Goal: Task Accomplishment & Management: Use online tool/utility

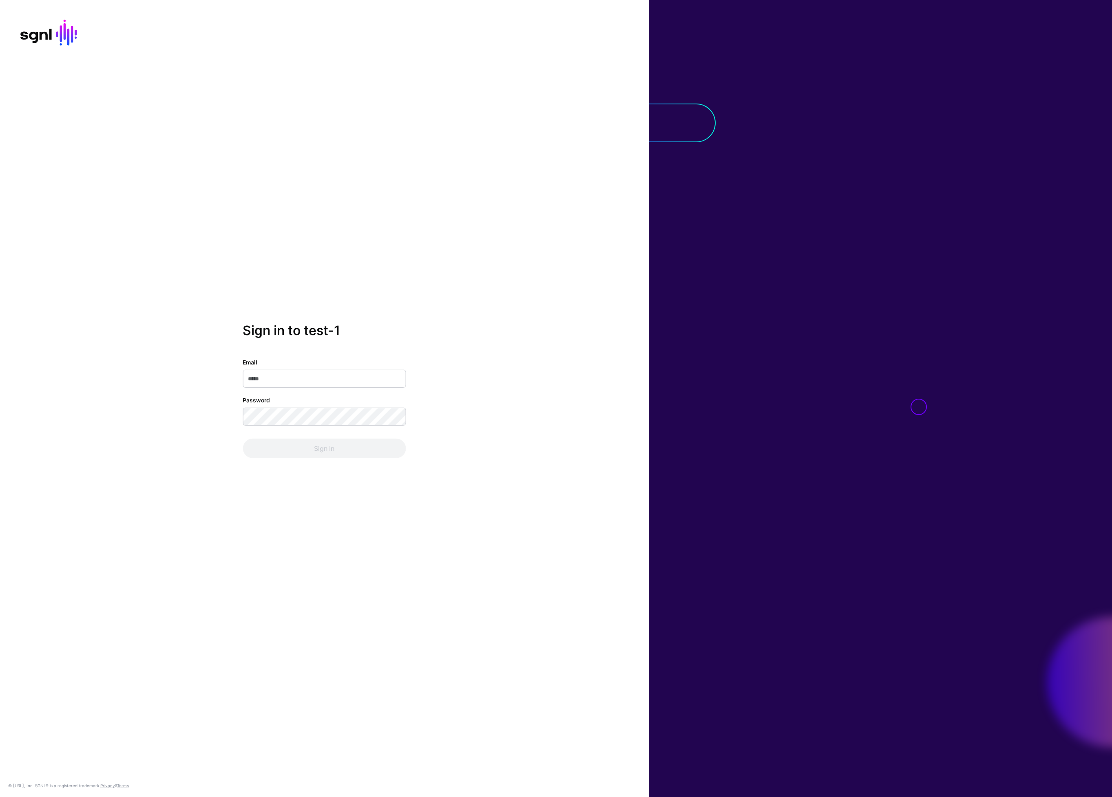
click at [346, 379] on input "Email" at bounding box center [324, 379] width 163 height 18
type input "**********"
click at [243, 439] on button "Sign In" at bounding box center [324, 449] width 163 height 20
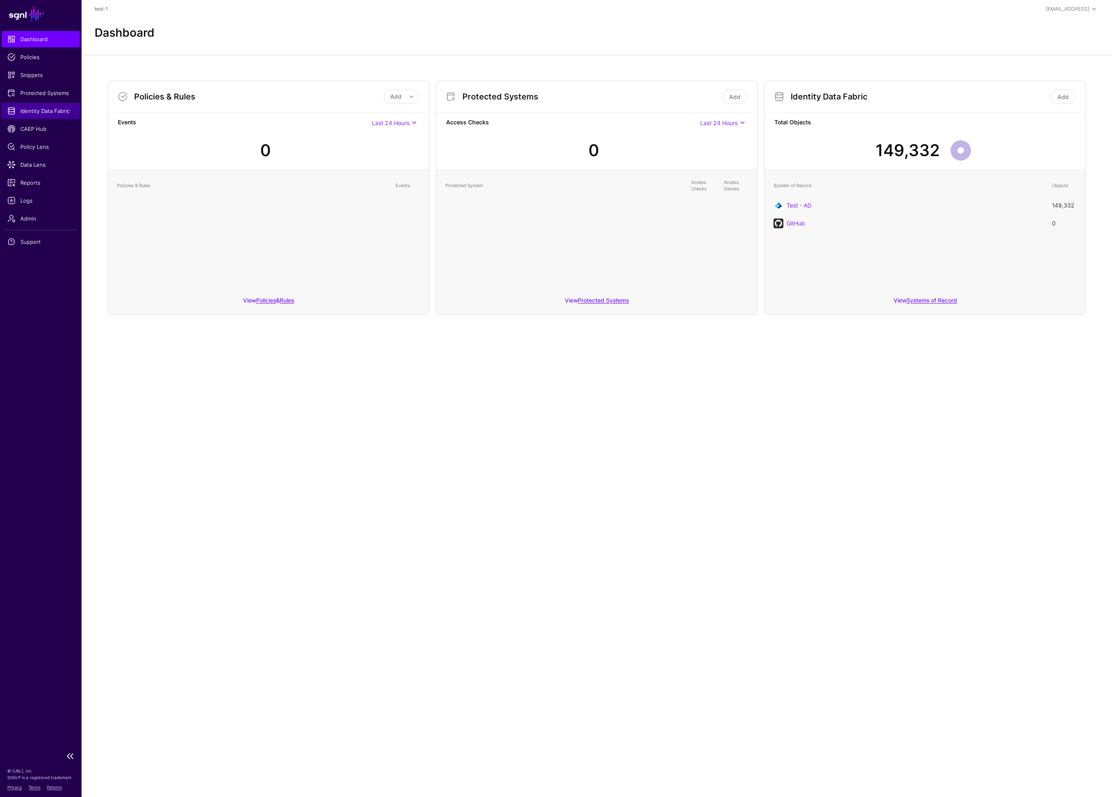
click at [38, 111] on span "Identity Data Fabric" at bounding box center [40, 111] width 67 height 8
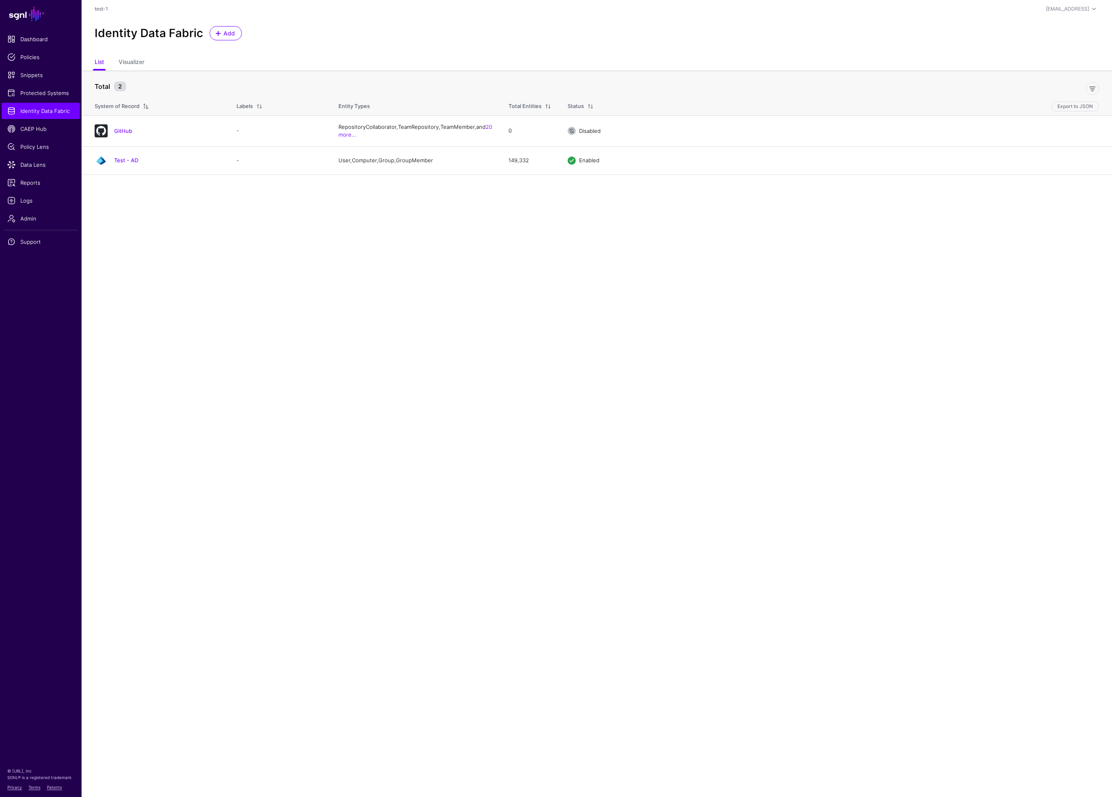
click at [159, 212] on main "SGNL Dashboard Policies Snippets Protected Systems Identity Data Fabric CAEP Hu…" at bounding box center [556, 398] width 1112 height 797
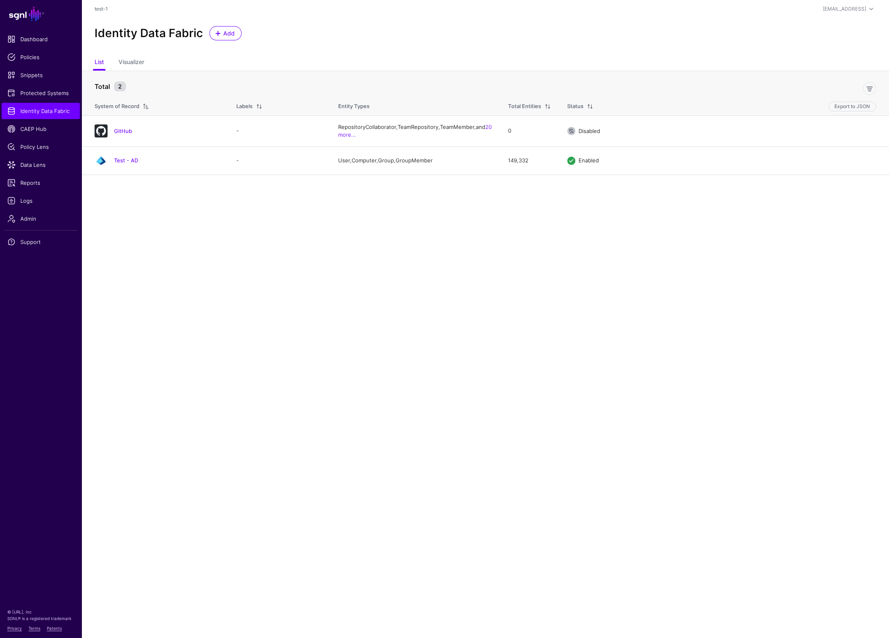
click at [129, 160] on link "Test - AD" at bounding box center [126, 160] width 24 height 7
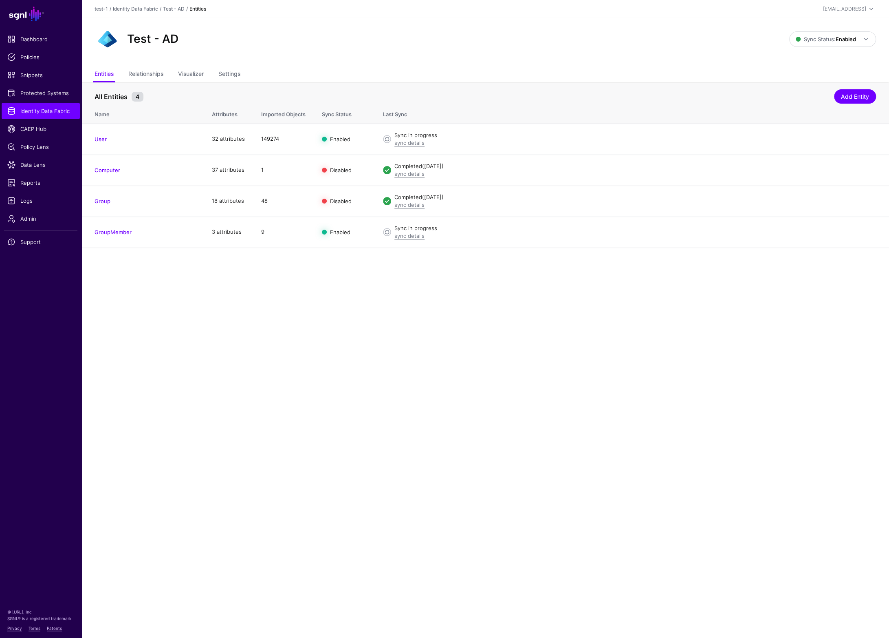
click at [246, 74] on ul "Entities Relationships Visualizer Settings" at bounding box center [486, 74] width 782 height 15
click at [238, 73] on link "Settings" at bounding box center [229, 74] width 22 height 15
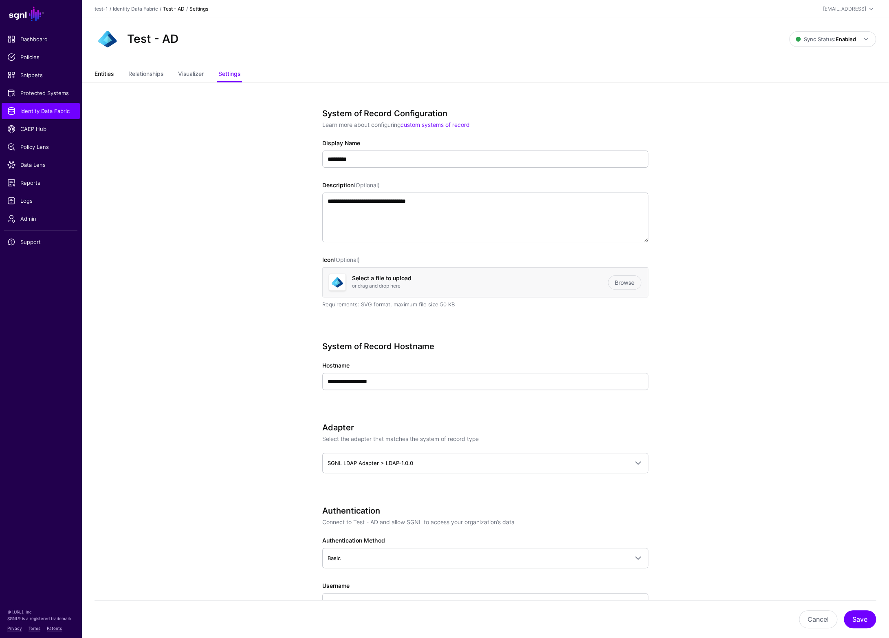
click at [103, 72] on link "Entities" at bounding box center [104, 74] width 19 height 15
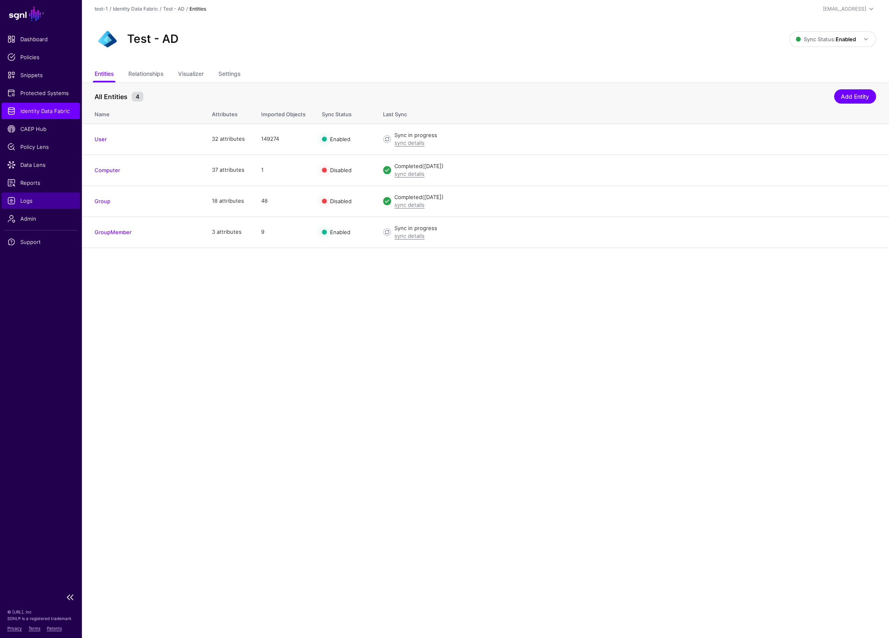
click at [33, 199] on span "Logs" at bounding box center [40, 200] width 67 height 8
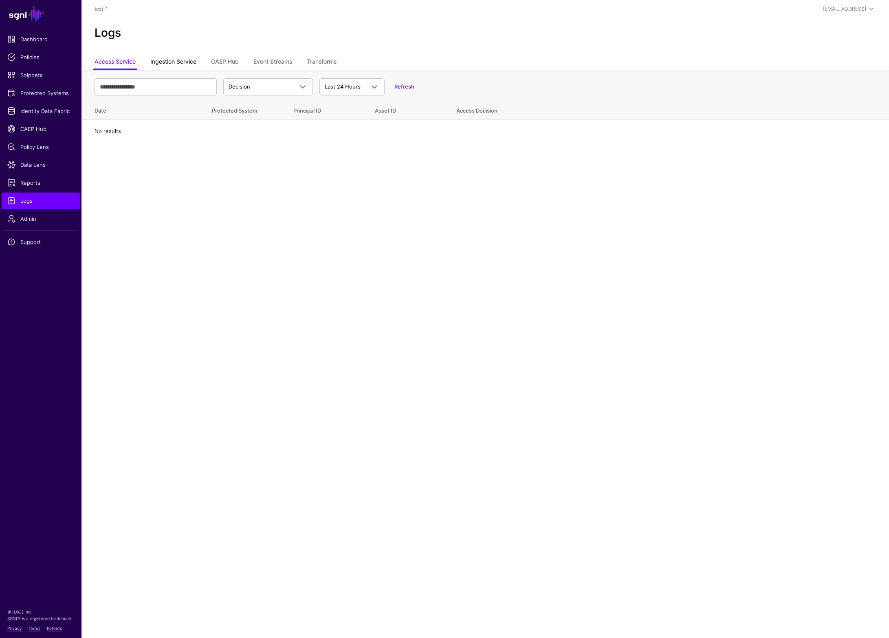
click at [179, 59] on link "Ingestion Service" at bounding box center [173, 62] width 46 height 15
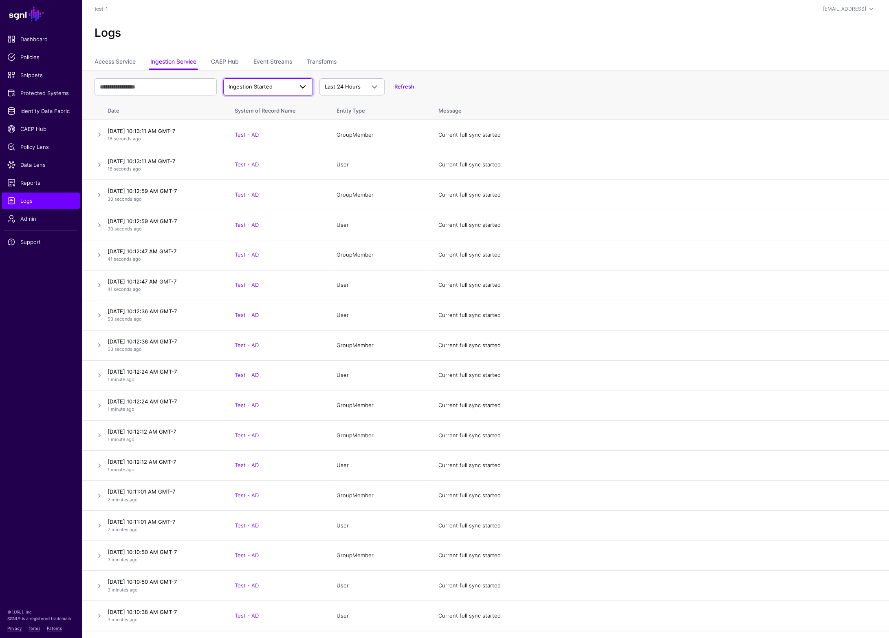
click at [263, 85] on span "Ingestion Started" at bounding box center [251, 86] width 44 height 7
click at [276, 117] on span "Ingestion Completed" at bounding box center [256, 118] width 53 height 7
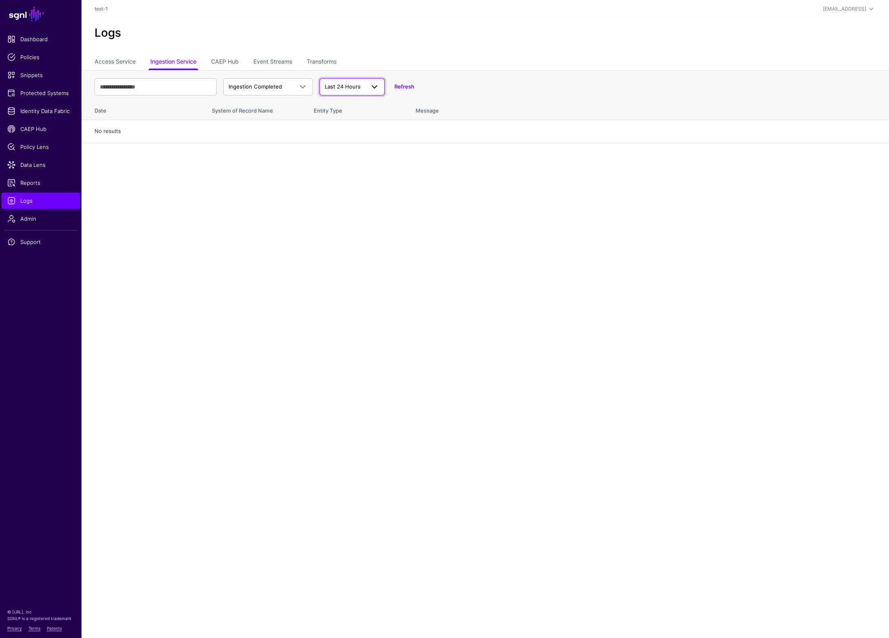
click at [341, 90] on span "Last 24 Hours" at bounding box center [352, 87] width 55 height 10
click at [352, 119] on span "Last 7 Days" at bounding box center [340, 118] width 29 height 7
click at [30, 109] on span "Identity Data Fabric" at bounding box center [40, 111] width 67 height 8
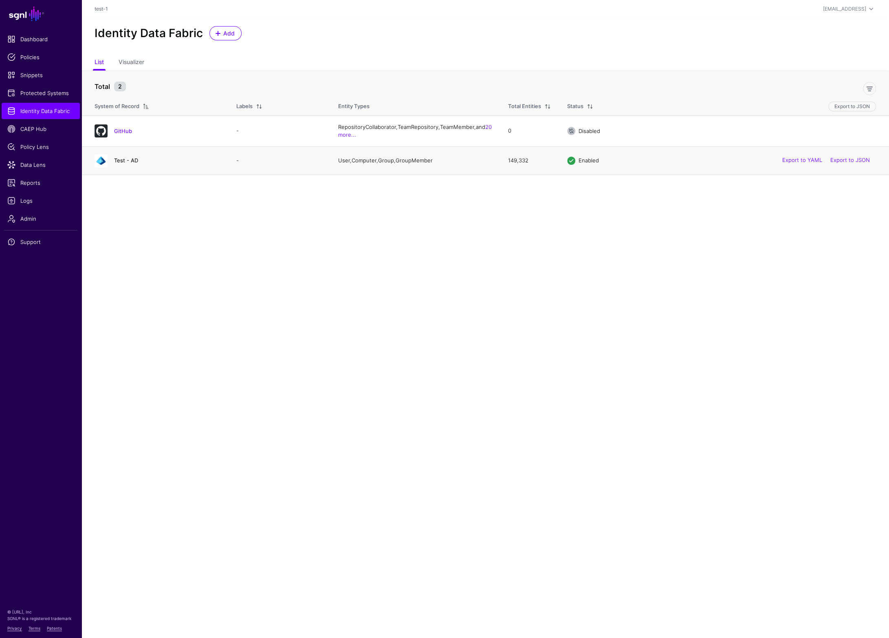
click at [128, 159] on link "Test - AD" at bounding box center [126, 160] width 24 height 7
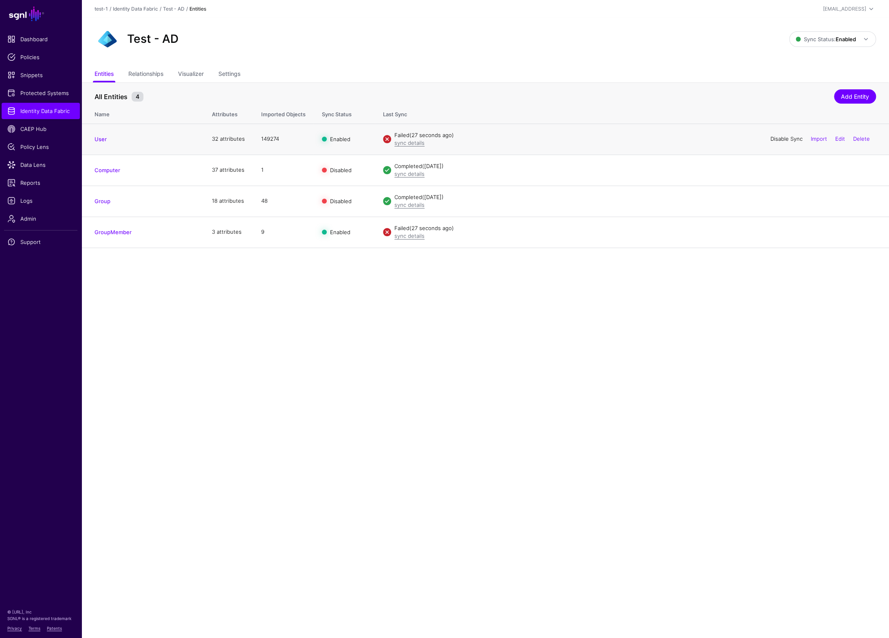
click at [789, 138] on link "Disable Sync" at bounding box center [787, 138] width 32 height 7
click at [788, 231] on link "Disable Sync" at bounding box center [787, 231] width 32 height 7
click at [372, 329] on main "SGNL Dashboard Policies Snippets Protected Systems Identity Data Fabric CAEP Hu…" at bounding box center [444, 319] width 889 height 638
click at [52, 113] on span "Identity Data Fabric" at bounding box center [40, 111] width 67 height 8
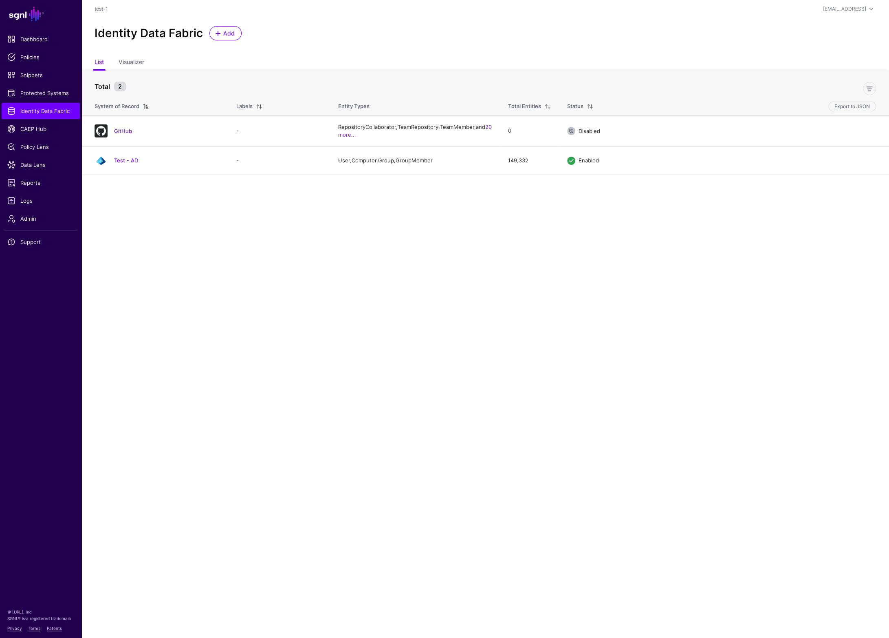
drag, startPoint x: 127, startPoint y: 159, endPoint x: 130, endPoint y: 157, distance: 4.4
click at [127, 159] on link "Test - AD" at bounding box center [126, 160] width 24 height 7
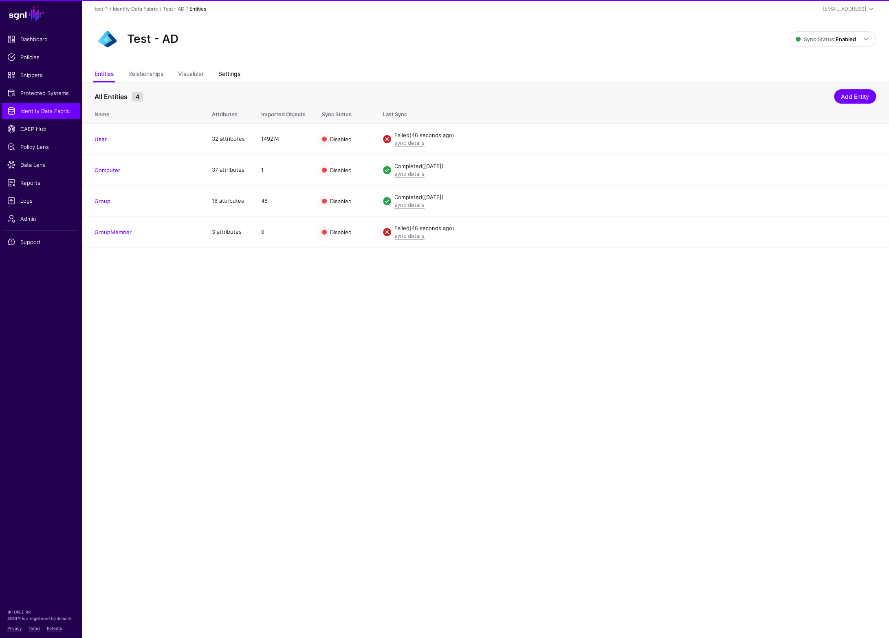
click at [234, 72] on link "Settings" at bounding box center [229, 74] width 22 height 15
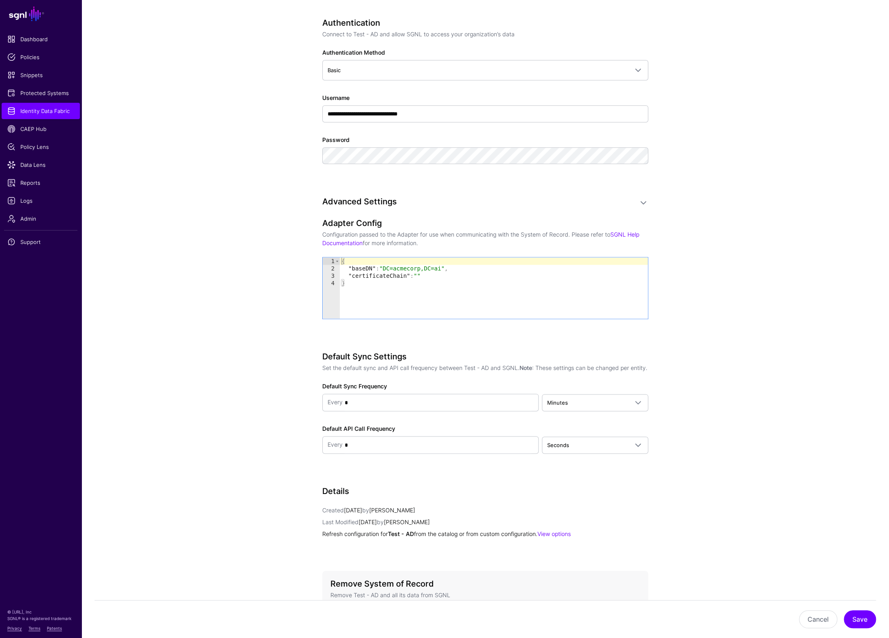
scroll to position [566, 0]
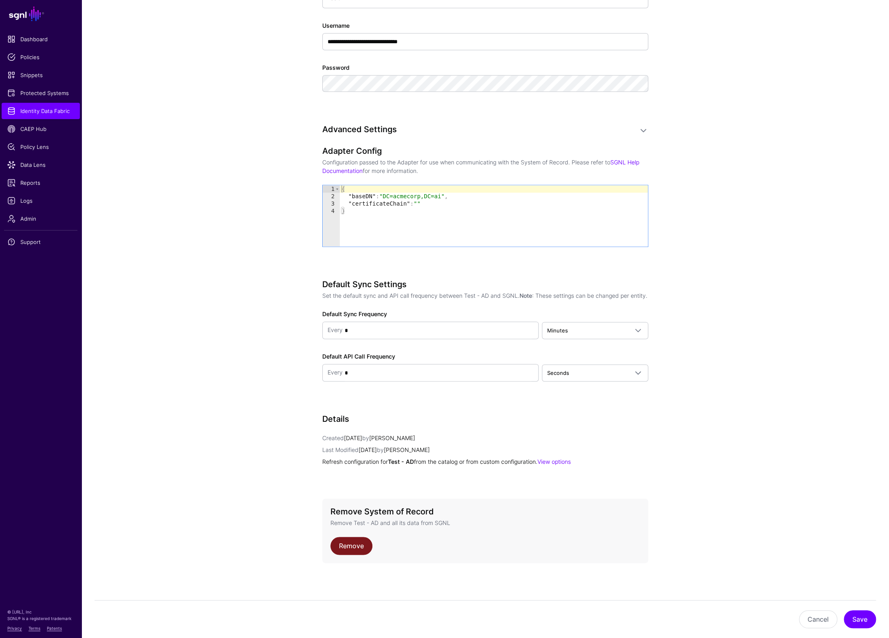
click at [350, 547] on link "Remove" at bounding box center [352, 545] width 42 height 18
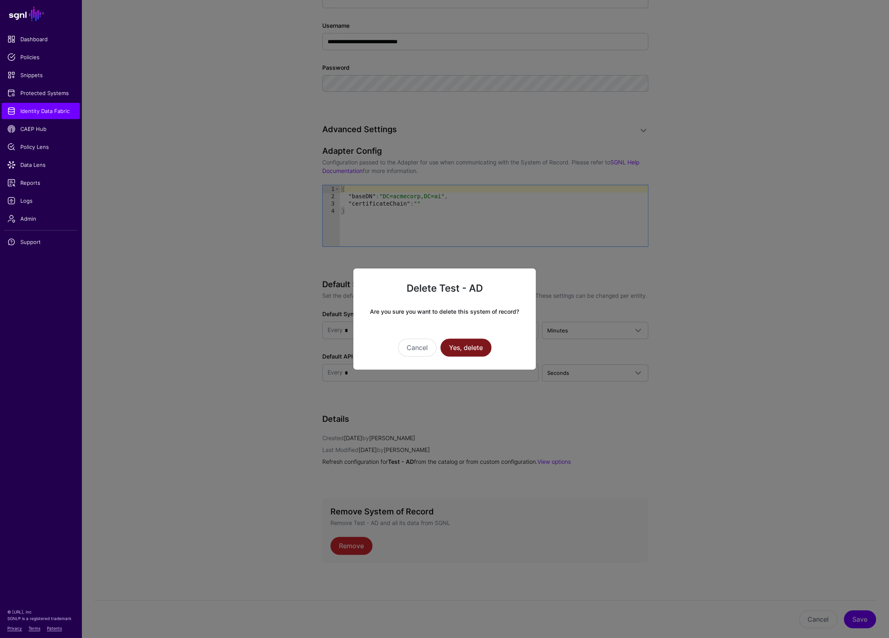
click at [471, 345] on button "Yes, delete" at bounding box center [466, 347] width 51 height 18
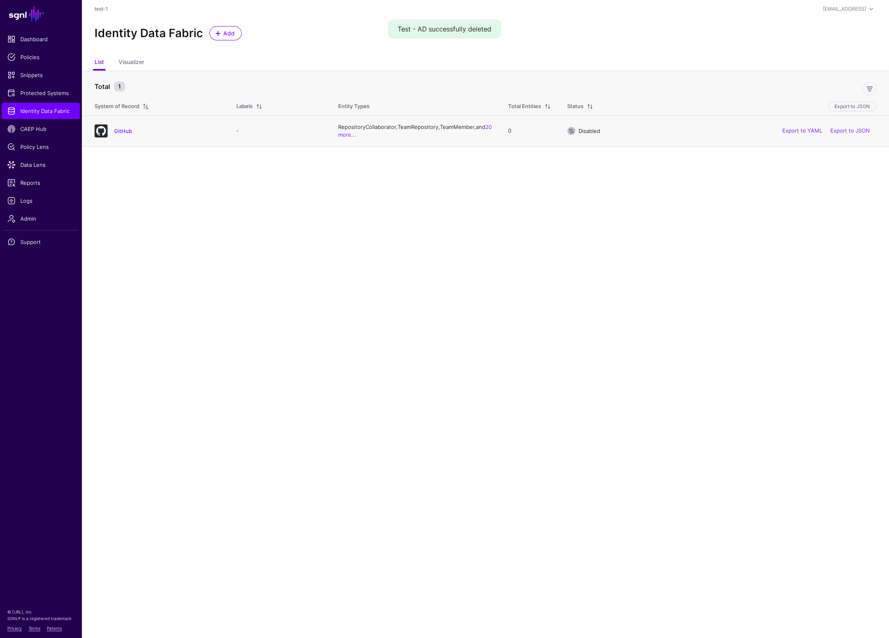
click at [290, 132] on td "-" at bounding box center [279, 130] width 102 height 31
click at [250, 192] on main "SGNL Dashboard Policies Snippets Protected Systems Identity Data Fabric CAEP Hu…" at bounding box center [444, 319] width 889 height 638
click at [33, 218] on span "Admin" at bounding box center [40, 218] width 67 height 8
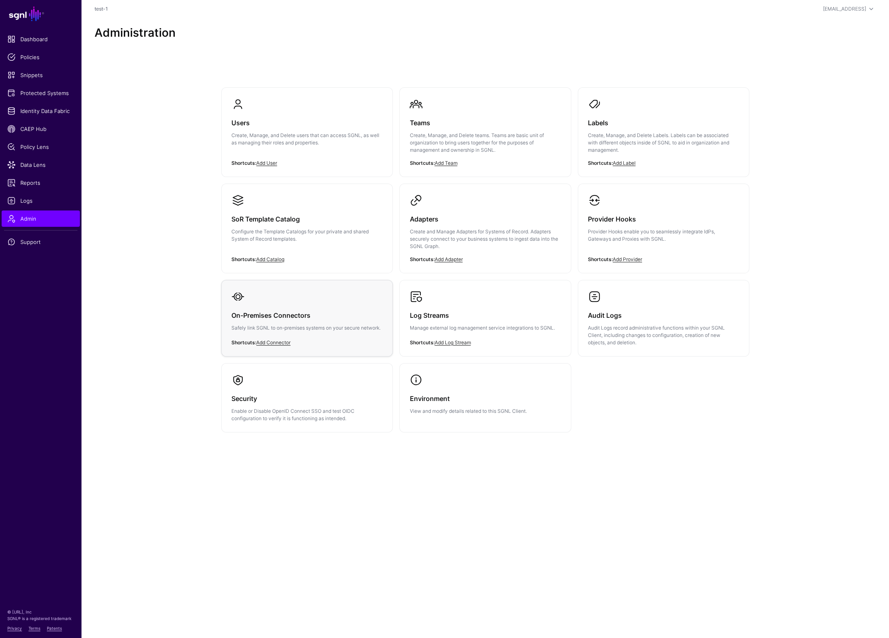
click at [303, 334] on div "On-Premises Connectors Safely link SGNL to on-premises systems on your secure n…" at bounding box center [307, 324] width 151 height 42
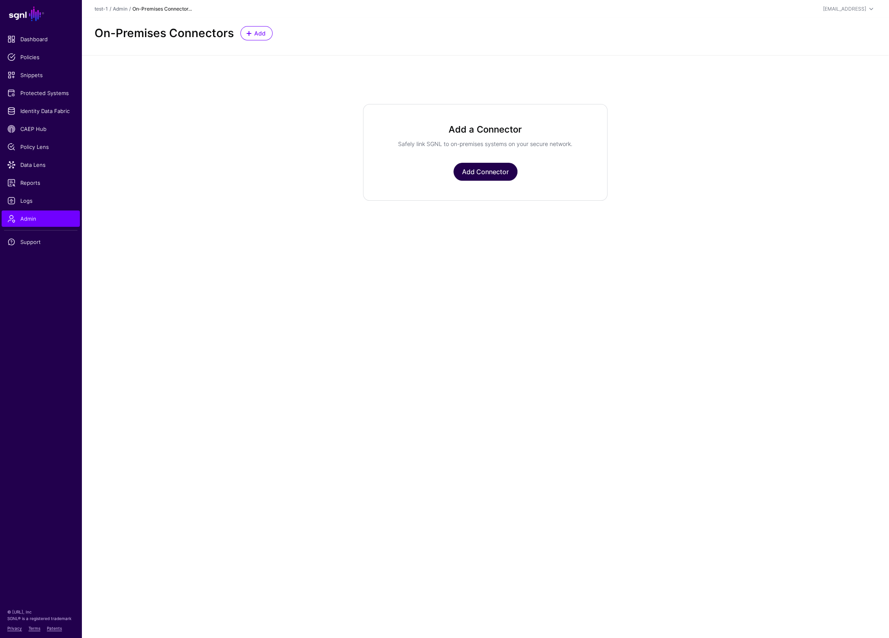
click at [473, 173] on link "Add Connector" at bounding box center [486, 172] width 64 height 18
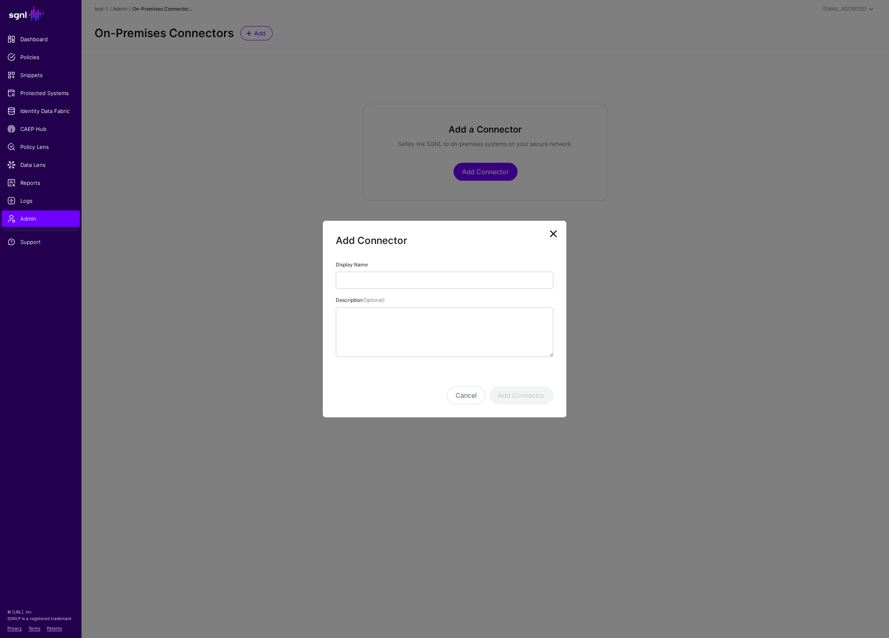
click at [366, 279] on input "Display Name" at bounding box center [445, 279] width 218 height 17
type input "*********"
click at [394, 318] on textarea "Description (Optional)" at bounding box center [445, 332] width 218 height 50
drag, startPoint x: 373, startPoint y: 311, endPoint x: 314, endPoint y: 313, distance: 58.7
click at [314, 313] on ngb-modal-window "Add Connector Display Name ********* Description (Optional) **** Cancel Add Con…" at bounding box center [444, 319] width 889 height 638
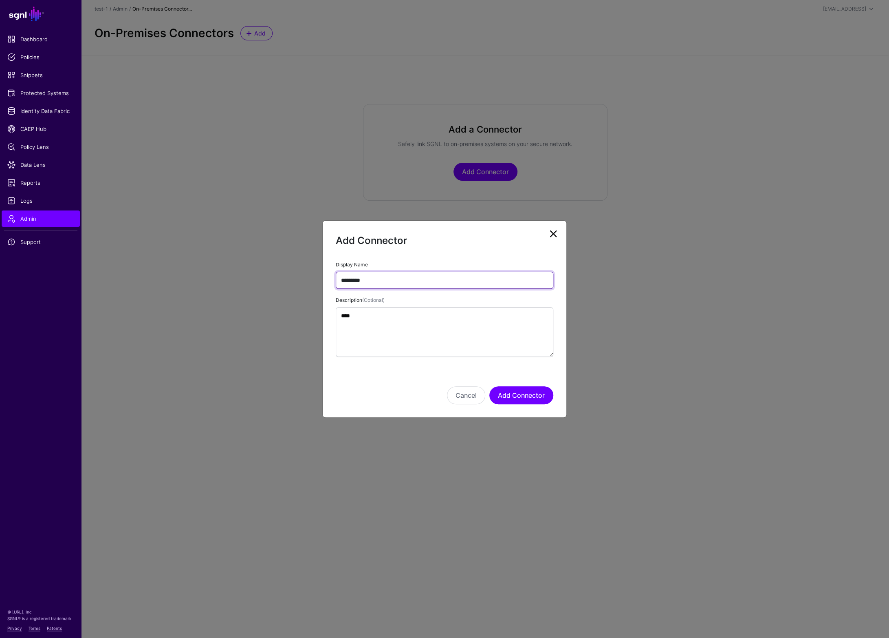
drag, startPoint x: 380, startPoint y: 282, endPoint x: 291, endPoint y: 281, distance: 88.9
click at [291, 281] on ngb-modal-window "Add Connector Display Name ********* Description (Optional) **** Cancel Add Con…" at bounding box center [444, 319] width 889 height 638
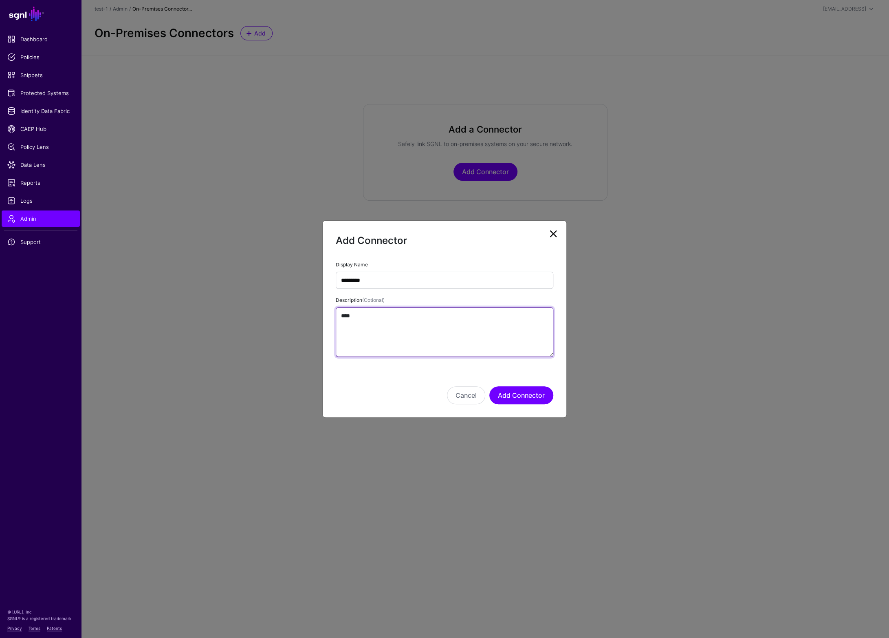
drag, startPoint x: 364, startPoint y: 316, endPoint x: 298, endPoint y: 313, distance: 66.5
click at [298, 312] on ngb-modal-window "Add Connector Display Name ********* Description (Optional) **** Cancel Add Con…" at bounding box center [444, 319] width 889 height 638
paste textarea "*****"
type textarea "*********"
click at [525, 395] on button "Add Connector" at bounding box center [522, 395] width 64 height 18
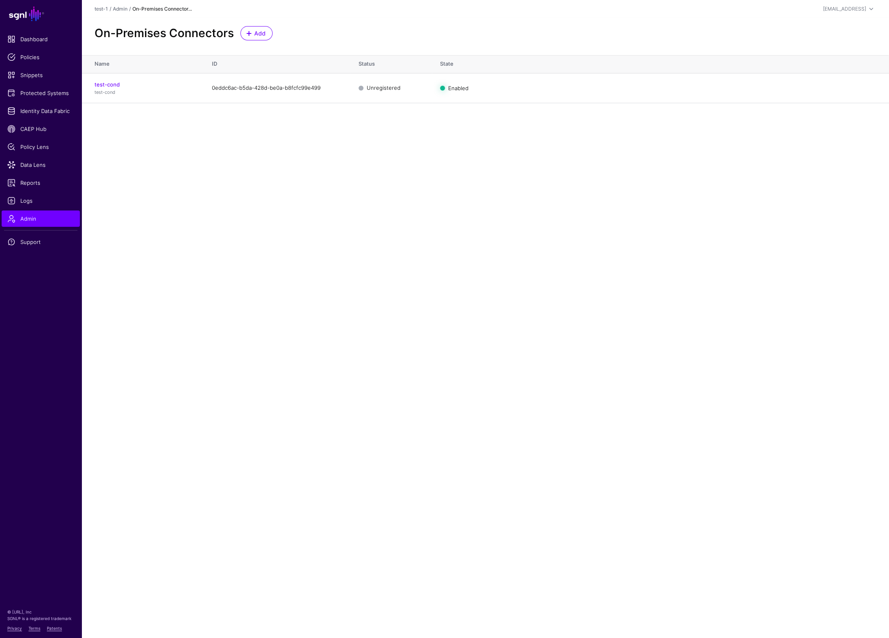
click at [108, 86] on link "test-cond" at bounding box center [107, 84] width 25 height 7
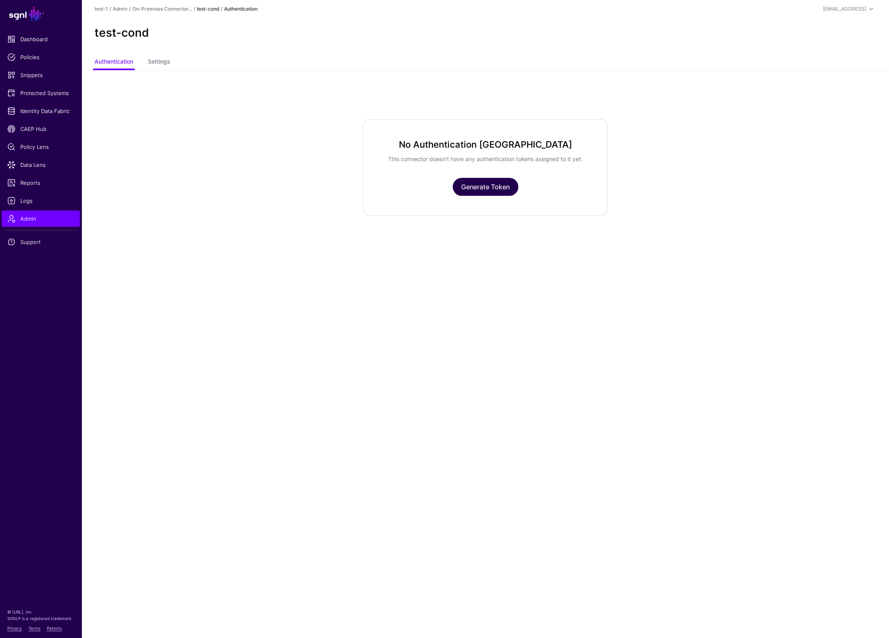
click at [492, 189] on link "Generate Token" at bounding box center [486, 187] width 66 height 18
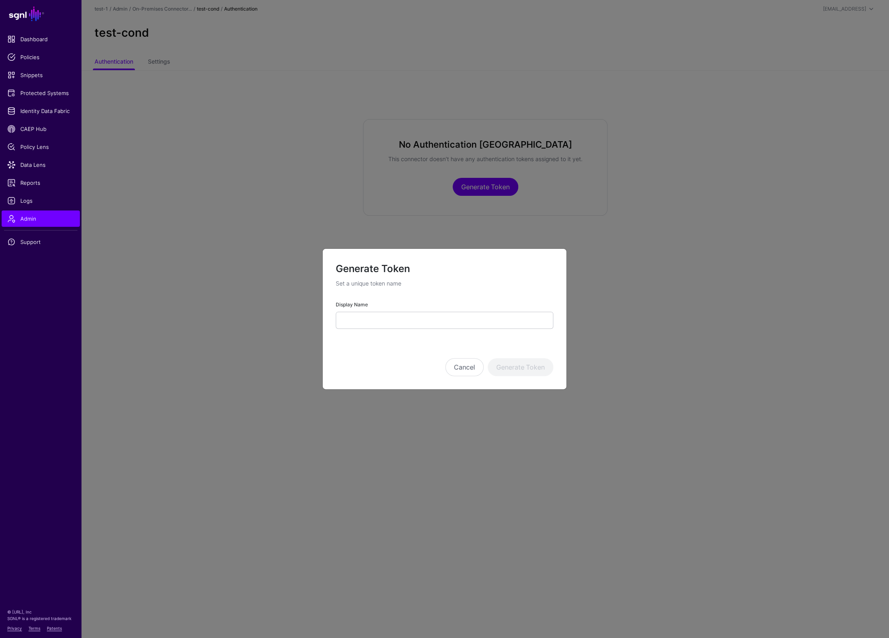
click at [380, 322] on input "Display Name" at bounding box center [445, 319] width 218 height 17
type input "*"
type input "*********"
click at [526, 367] on button "Generate Token" at bounding box center [521, 367] width 66 height 18
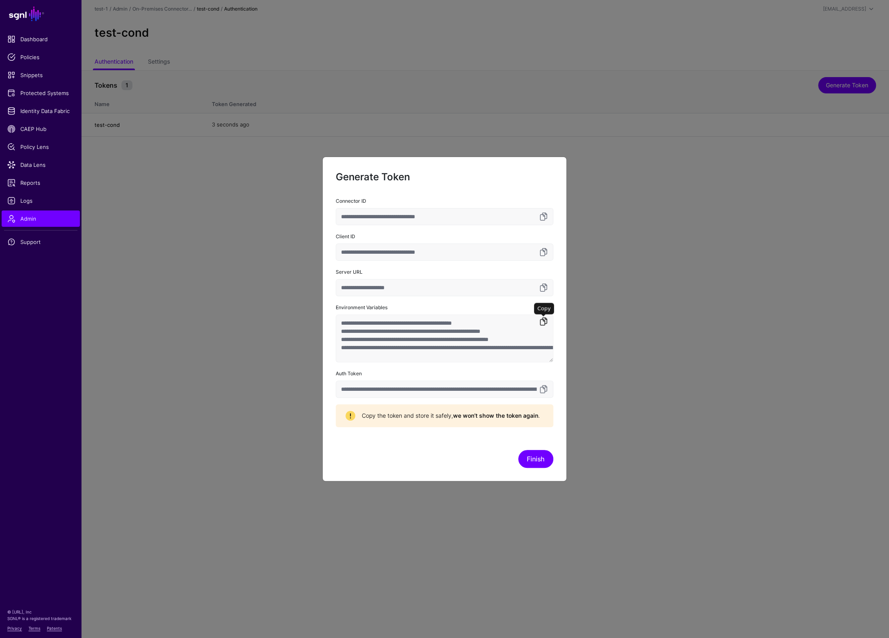
click at [545, 321] on link at bounding box center [544, 321] width 10 height 10
click at [534, 457] on button "Finish" at bounding box center [536, 459] width 35 height 18
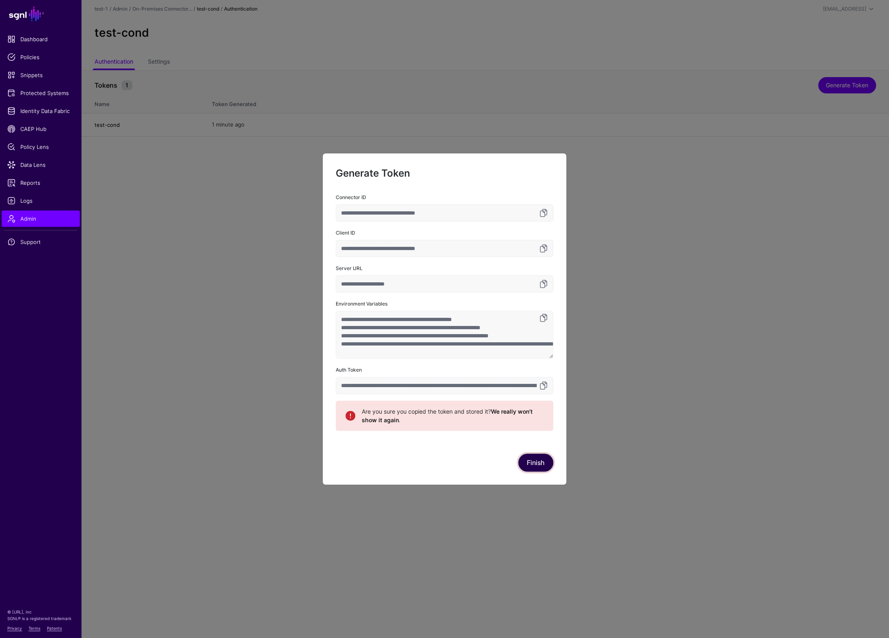
click at [534, 460] on button "Finish" at bounding box center [536, 462] width 35 height 18
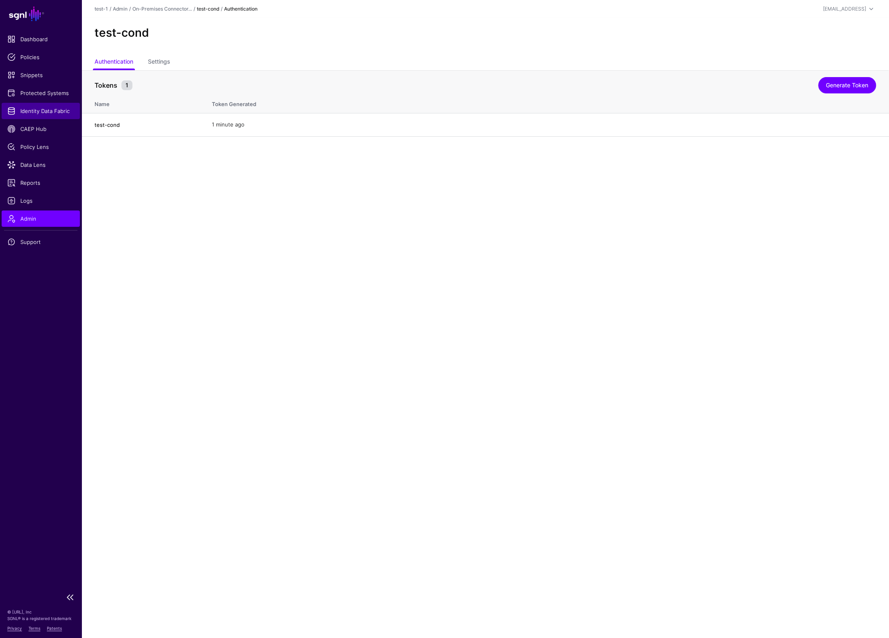
click at [52, 112] on span "Identity Data Fabric" at bounding box center [40, 111] width 67 height 8
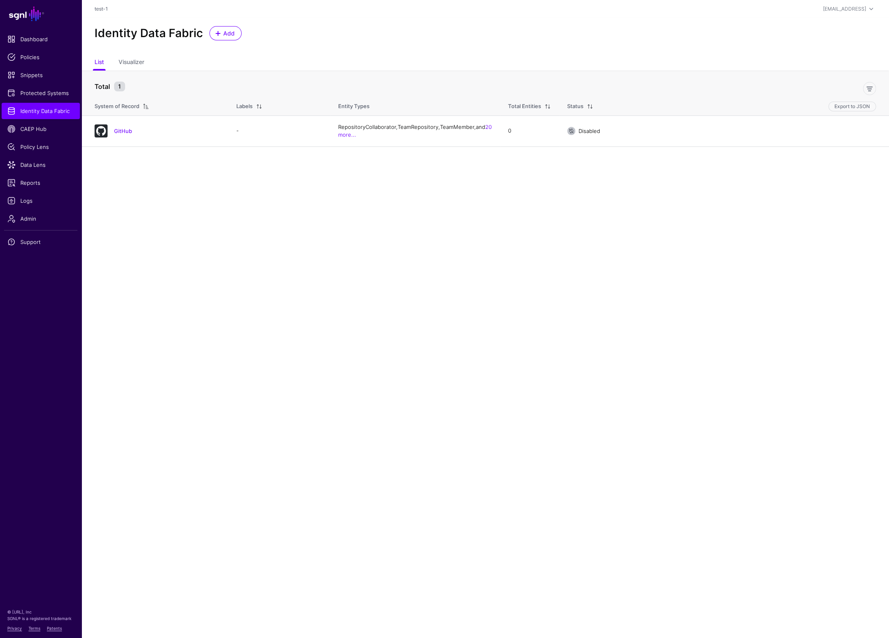
click at [669, 473] on main "SGNL Dashboard Policies Snippets Protected Systems Identity Data Fabric CAEP Hu…" at bounding box center [444, 319] width 889 height 638
